Goal: Information Seeking & Learning: Understand process/instructions

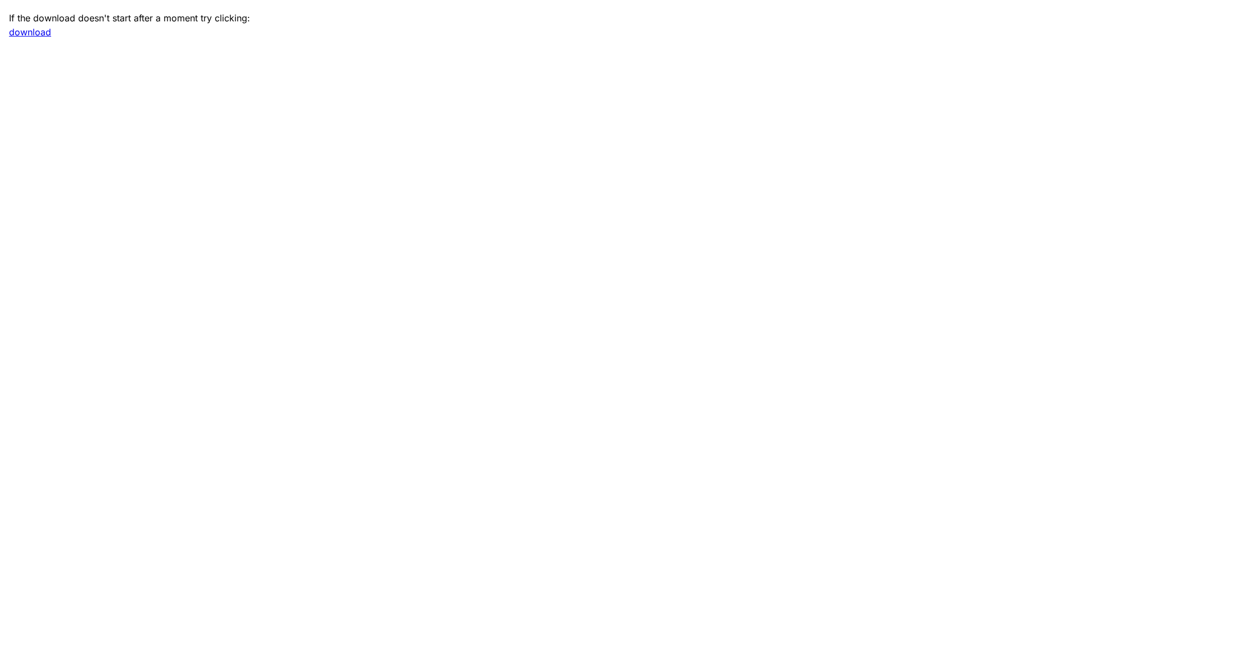
click at [684, 325] on main "If the download doesn't start after a moment try clicking: download" at bounding box center [623, 330] width 1247 height 660
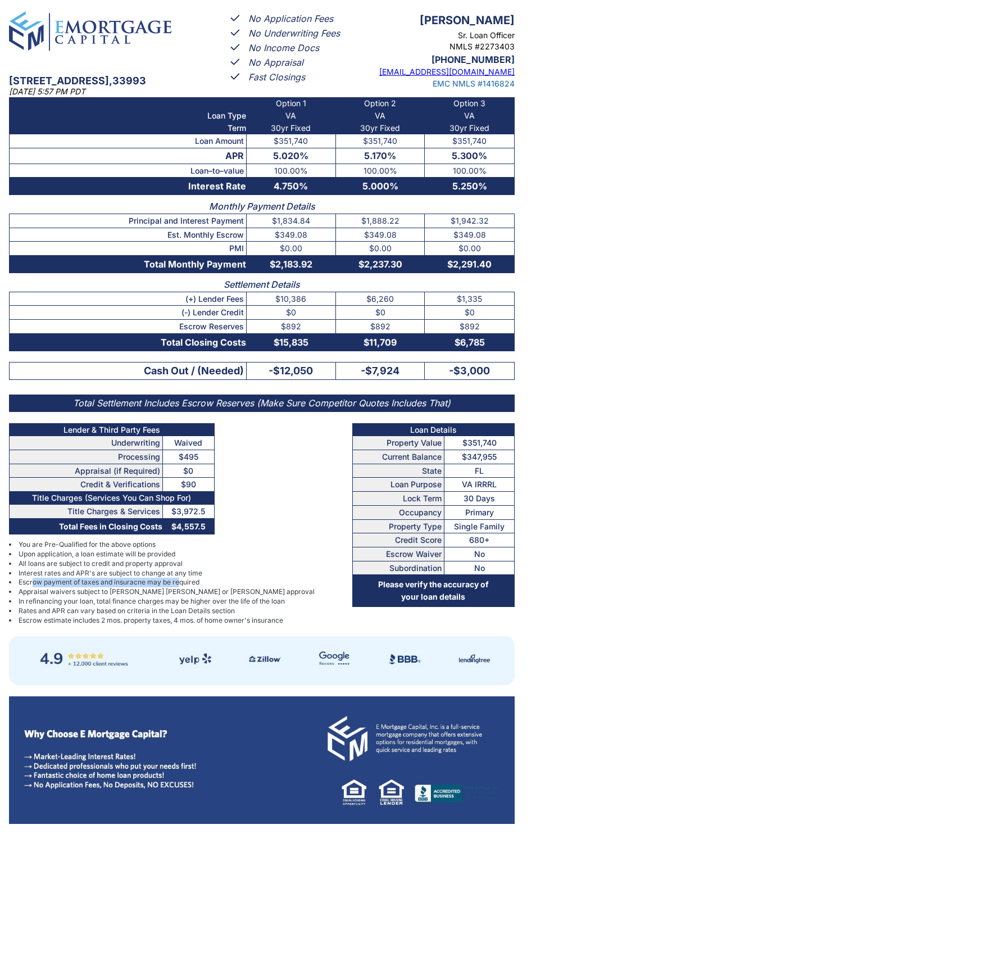
drag, startPoint x: 32, startPoint y: 581, endPoint x: 176, endPoint y: 580, distance: 143.9
click at [177, 580] on span "Escrow payment of taxes and insuracne may be required" at bounding box center [109, 583] width 181 height 10
drag, startPoint x: 53, startPoint y: 593, endPoint x: 61, endPoint y: 592, distance: 7.3
click at [61, 592] on span "Appraisal waivers subject to [PERSON_NAME] [PERSON_NAME] or [PERSON_NAME] appro…" at bounding box center [167, 592] width 296 height 10
drag, startPoint x: 52, startPoint y: 603, endPoint x: 102, endPoint y: 601, distance: 50.1
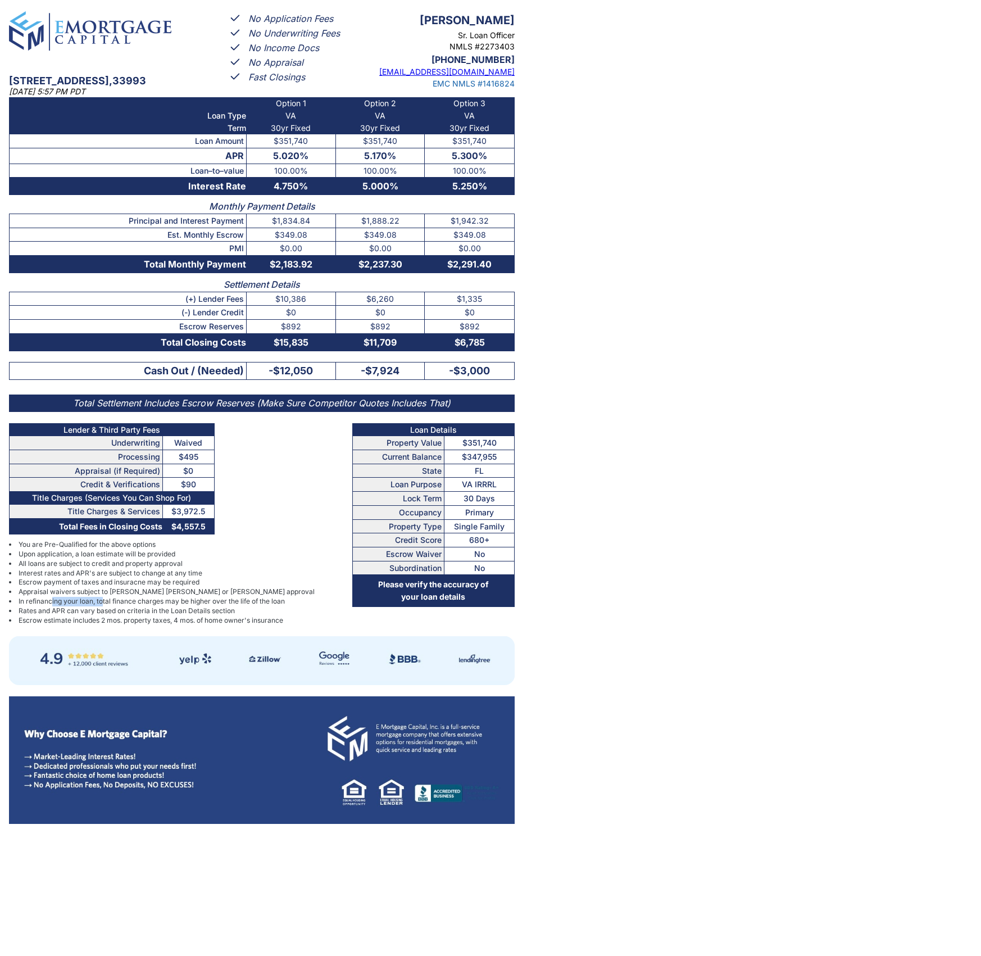
click at [102, 601] on span "In refinancing your loan, total finance charges may be higher over the life of …" at bounding box center [152, 602] width 266 height 10
click at [21, 601] on span "In refinancing your loan, total finance charges may be higher over the life of …" at bounding box center [152, 602] width 266 height 10
drag, startPoint x: 21, startPoint y: 601, endPoint x: 279, endPoint y: 598, distance: 258.0
click at [279, 598] on span "In refinancing your loan, total finance charges may be higher over the life of …" at bounding box center [152, 602] width 266 height 10
copy span "In refinancing your loan, total finance charges may be higher over the life of …"
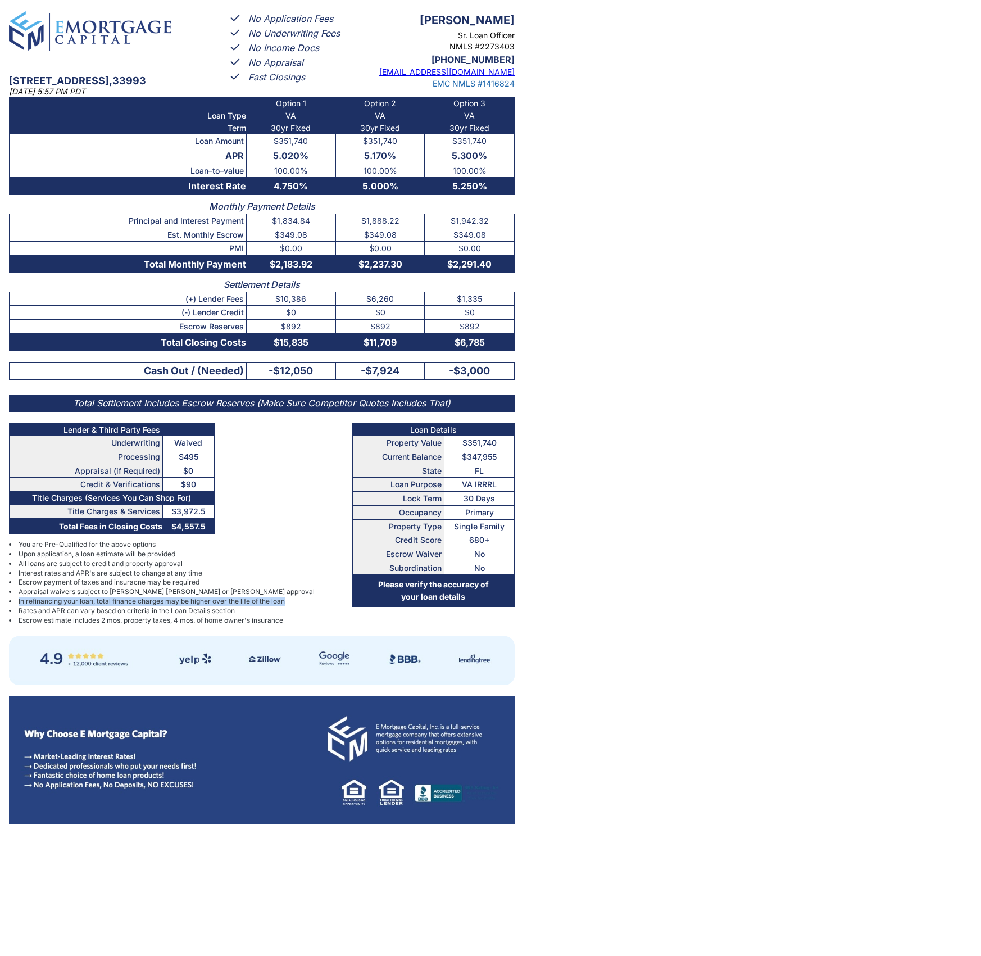
copy span "In refinancing your loan, total finance charges may be higher over the life of …"
